Goal: Navigation & Orientation: Find specific page/section

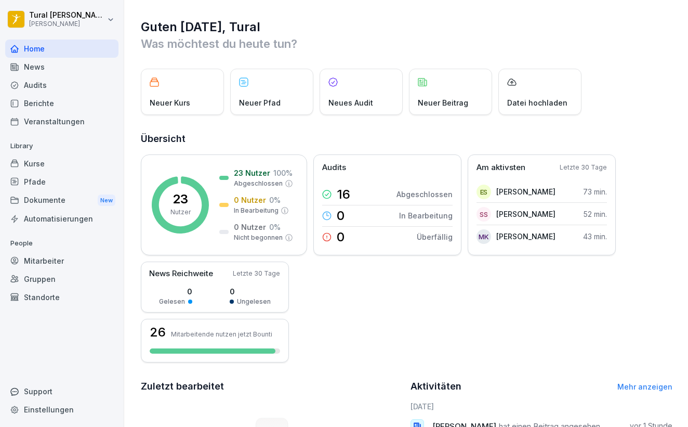
click at [43, 84] on div "Audits" at bounding box center [61, 85] width 113 height 18
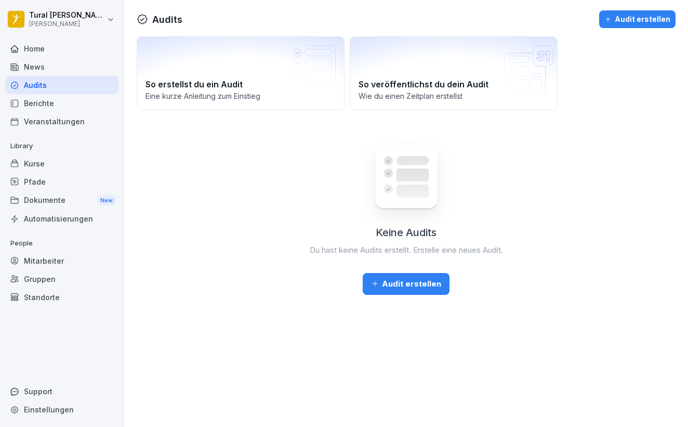
click at [38, 68] on div "News" at bounding box center [61, 67] width 113 height 18
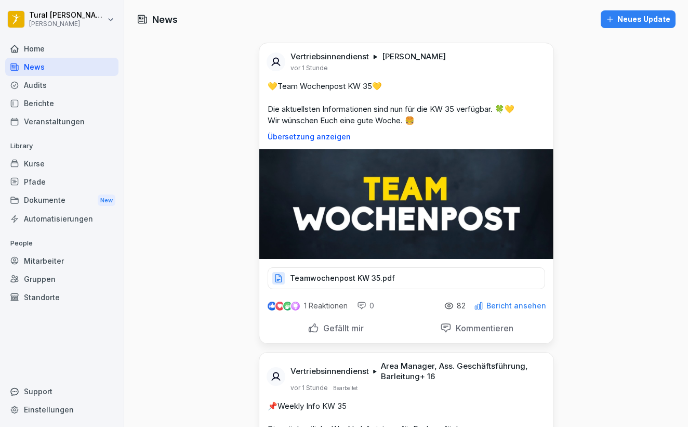
click at [341, 284] on div "Teamwochenpost KW 35.pdf" at bounding box center [407, 278] width 278 height 22
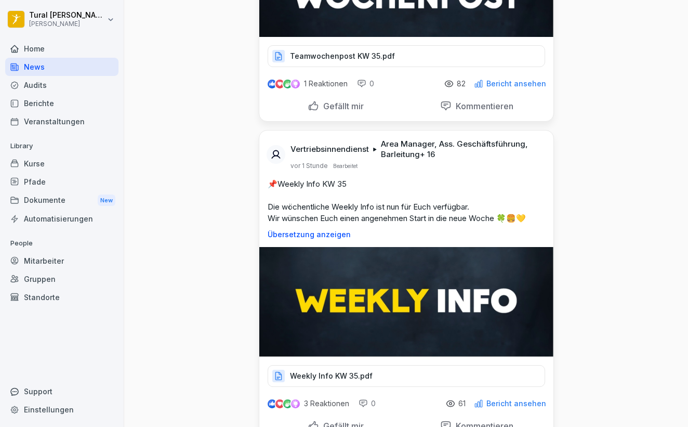
scroll to position [228, 0]
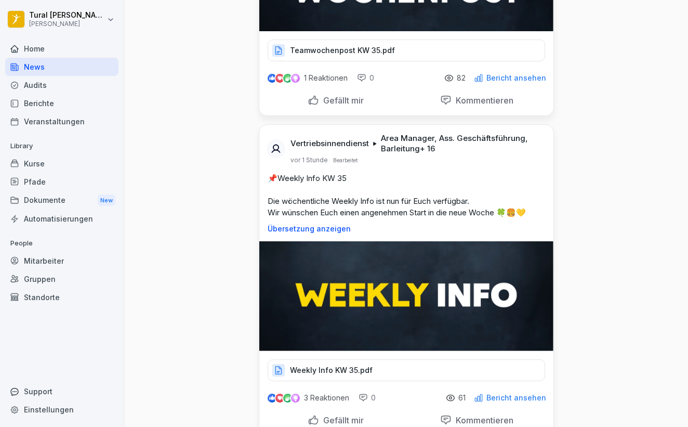
click at [399, 368] on div "Weekly Info KW 35.pdf" at bounding box center [407, 370] width 278 height 22
click at [350, 55] on p "Teamwochenpost KW 35.pdf" at bounding box center [342, 50] width 105 height 10
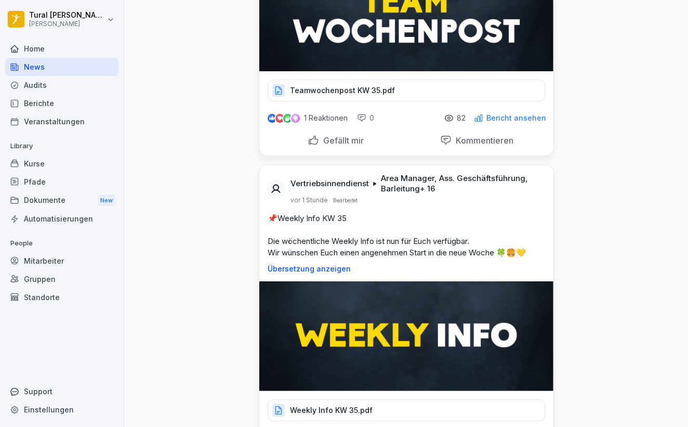
scroll to position [178, 0]
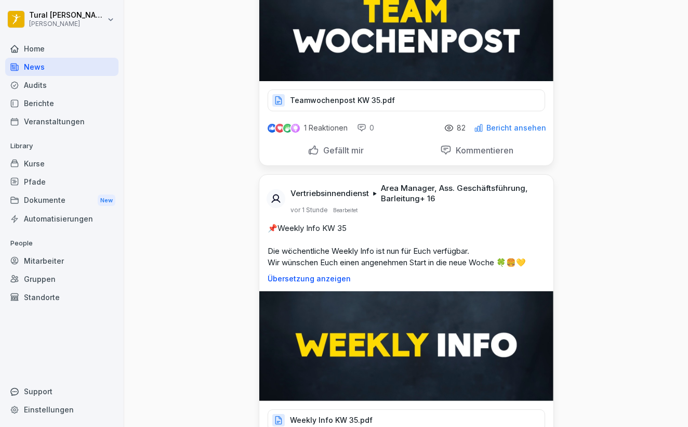
click at [340, 96] on p "Teamwochenpost KW 35.pdf" at bounding box center [342, 100] width 105 height 10
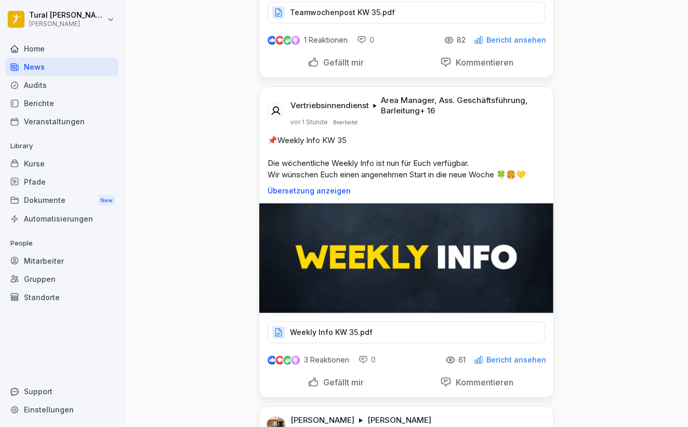
scroll to position [275, 0]
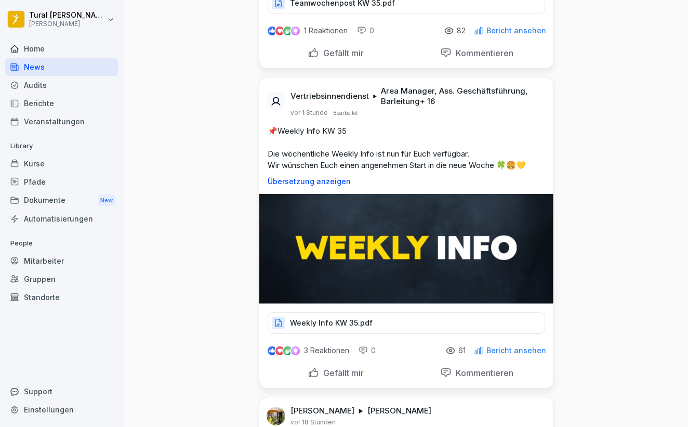
click at [331, 324] on p "Weekly Info KW 35.pdf" at bounding box center [331, 323] width 83 height 10
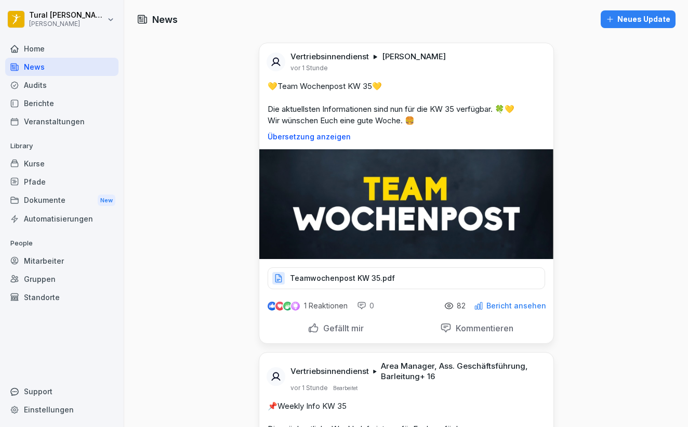
scroll to position [0, 0]
click at [39, 188] on div "Pfade" at bounding box center [61, 182] width 113 height 18
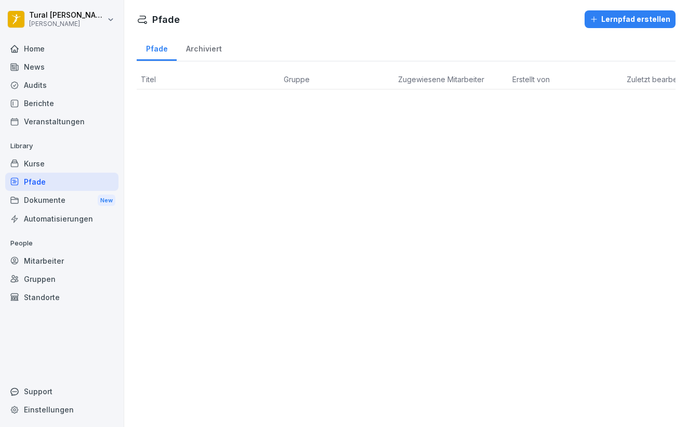
click at [41, 167] on div "Kurse" at bounding box center [61, 163] width 113 height 18
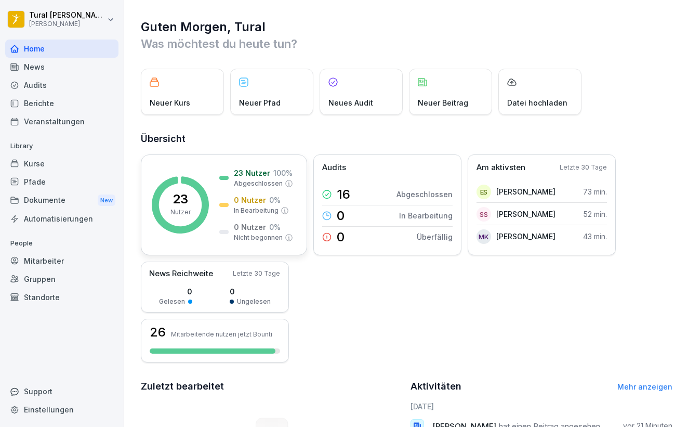
click at [245, 176] on p "23 Nutzer" at bounding box center [252, 172] width 36 height 11
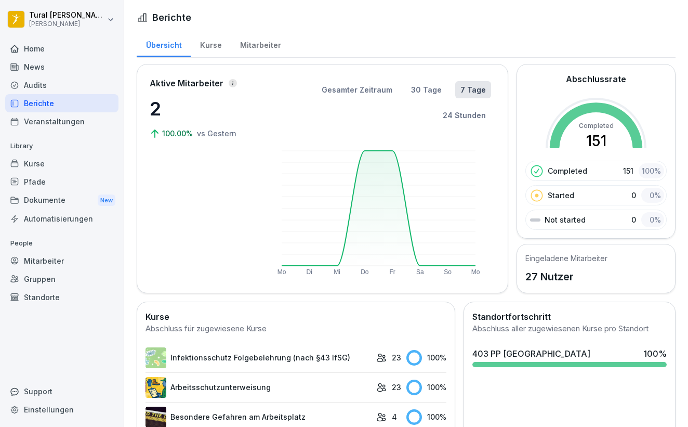
click at [247, 49] on div "Mitarbeiter" at bounding box center [260, 44] width 59 height 27
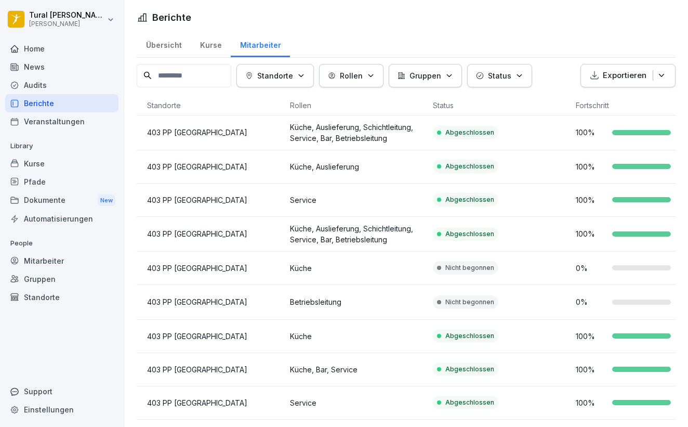
scroll to position [0, 281]
click at [511, 278] on td "Nicht begonnen" at bounding box center [499, 268] width 143 height 33
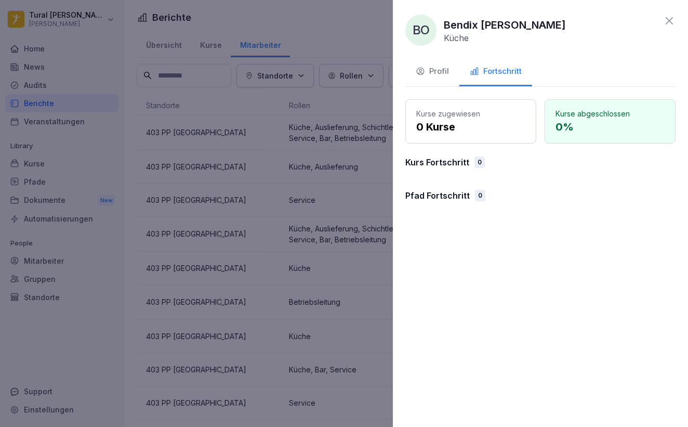
click at [667, 21] on icon at bounding box center [669, 21] width 12 height 12
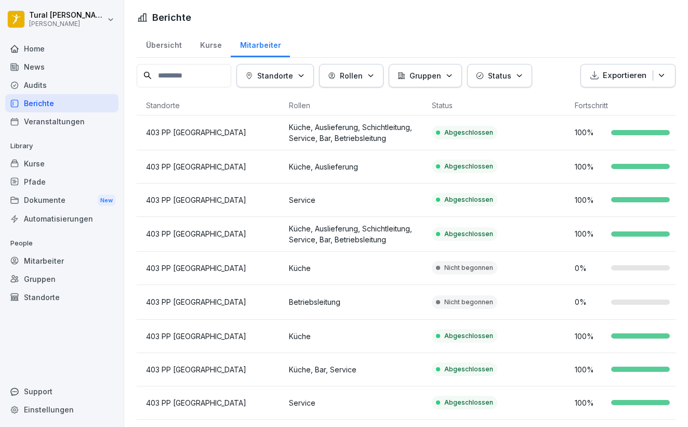
click at [505, 299] on td "Nicht begonnen" at bounding box center [499, 302] width 143 height 35
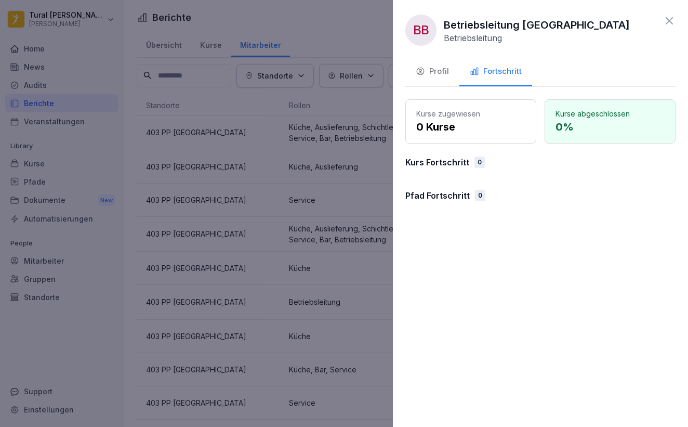
click at [666, 19] on icon at bounding box center [669, 21] width 12 height 12
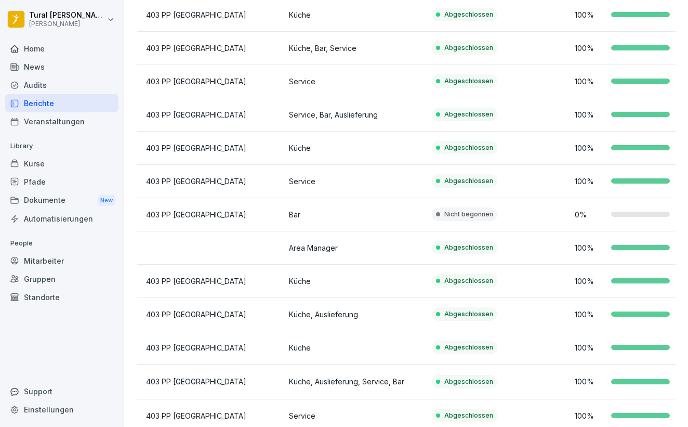
scroll to position [341, 0]
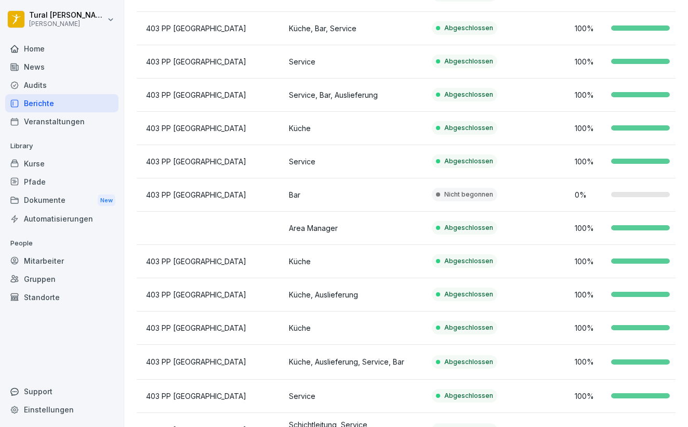
click at [529, 190] on td "Nicht begonnen" at bounding box center [499, 194] width 143 height 33
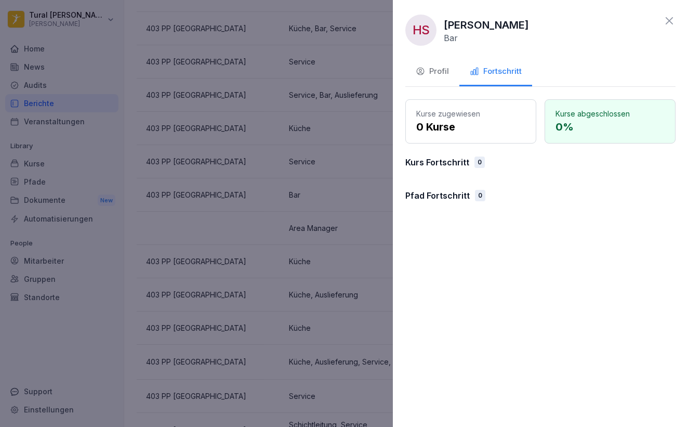
click at [669, 13] on div "HS Hannah Schorling Bar Profil Fortschritt Kurse zugewiesen 0 Kurse Kurse abges…" at bounding box center [540, 213] width 295 height 427
click at [666, 29] on div "HS Hannah Schorling Bar" at bounding box center [540, 30] width 270 height 31
click at [671, 21] on icon at bounding box center [669, 21] width 12 height 12
